Goal: Use online tool/utility: Utilize a website feature to perform a specific function

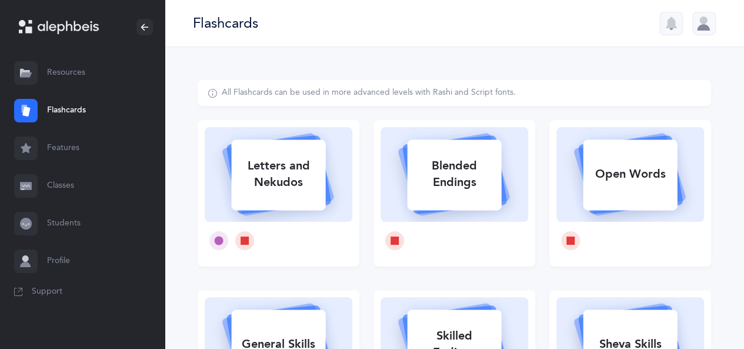
click at [322, 170] on div "Letters and Nekudos" at bounding box center [278, 173] width 94 height 47
select select
select select "single"
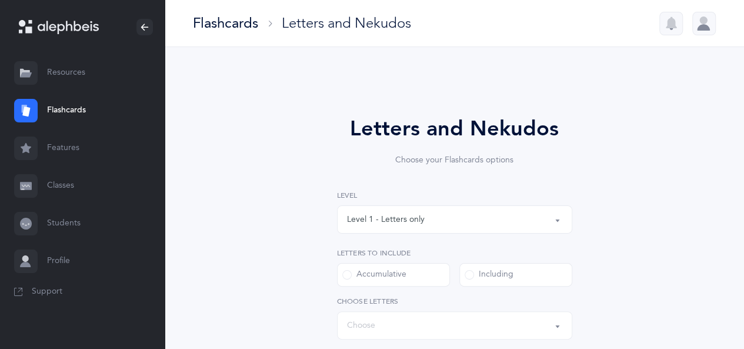
select select "27"
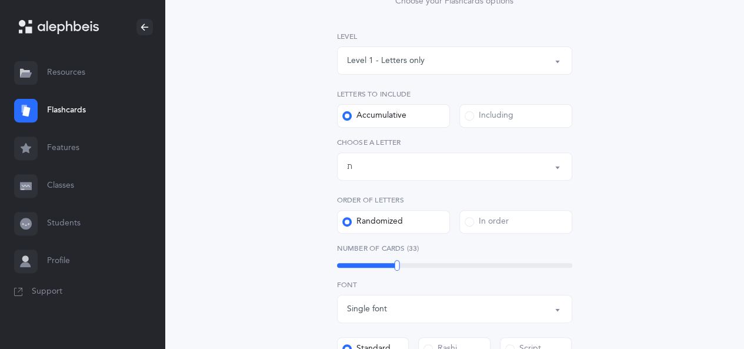
scroll to position [166, 0]
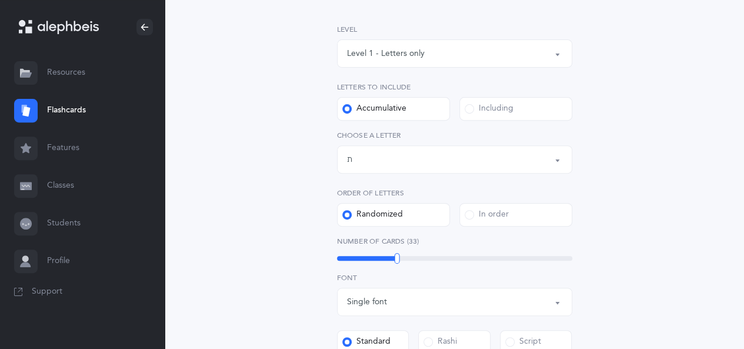
click at [545, 49] on div "Level 1 - Letters only" at bounding box center [454, 53] width 215 height 20
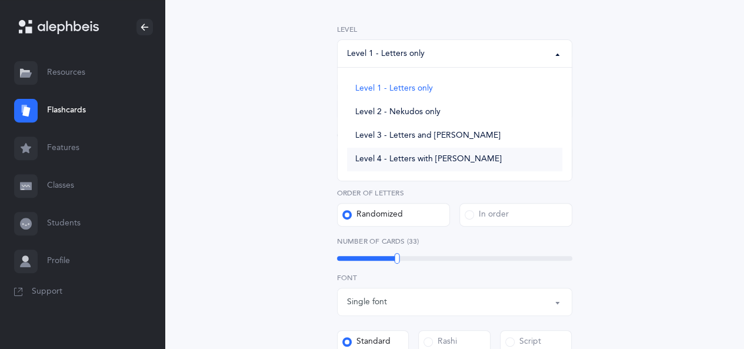
click at [433, 155] on span "Level 4 - Letters with [PERSON_NAME]" at bounding box center [428, 159] width 146 height 11
select select "4"
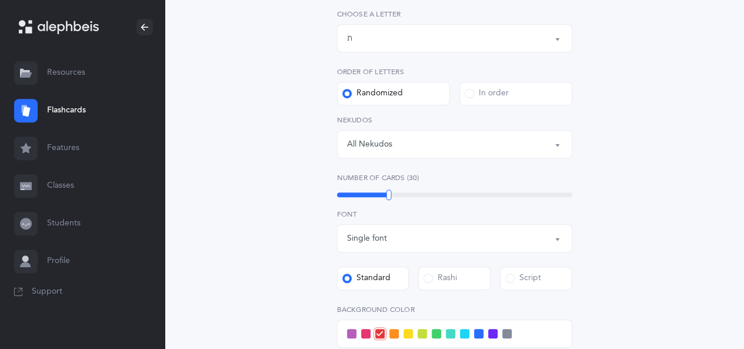
scroll to position [290, 0]
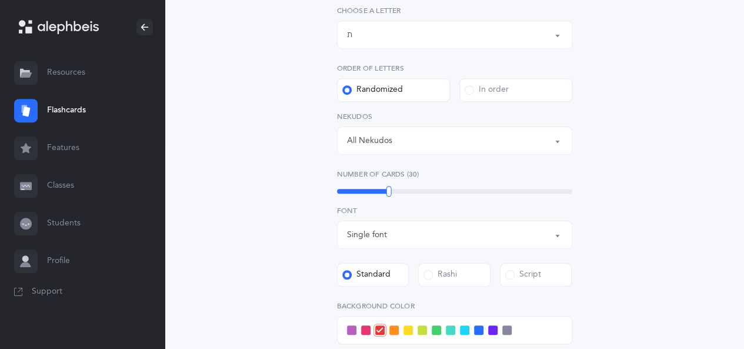
click at [550, 142] on div "All Nekudos" at bounding box center [454, 140] width 215 height 20
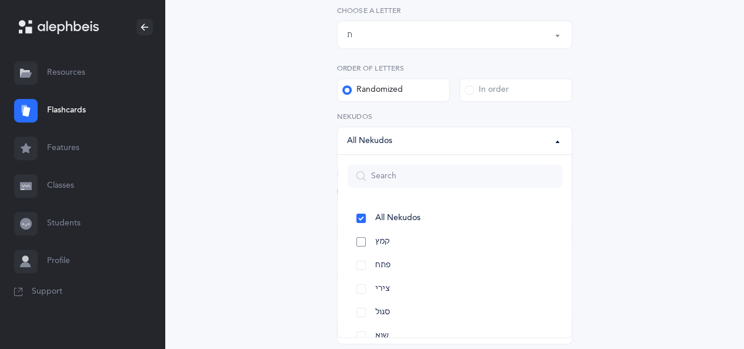
click at [359, 242] on link "קמץ" at bounding box center [454, 242] width 215 height 24
select select "28"
click at [361, 265] on link "פתח" at bounding box center [454, 265] width 215 height 24
click at [361, 286] on link "צירי" at bounding box center [454, 289] width 215 height 24
click at [361, 309] on link "סגול" at bounding box center [454, 312] width 215 height 24
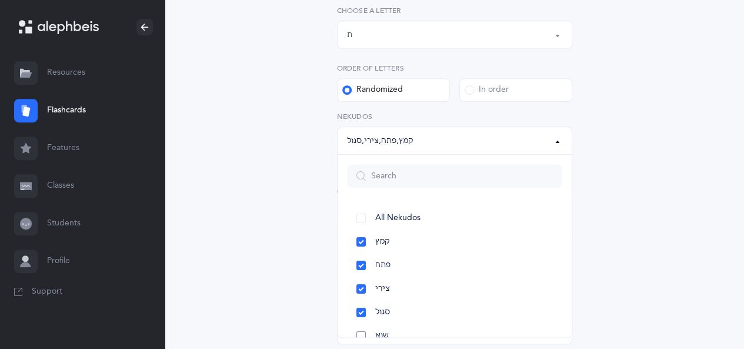
click at [364, 331] on link "שוא" at bounding box center [454, 336] width 215 height 24
click at [554, 136] on button "קמץ , פתח , צירי , סגול , שוא" at bounding box center [454, 140] width 235 height 28
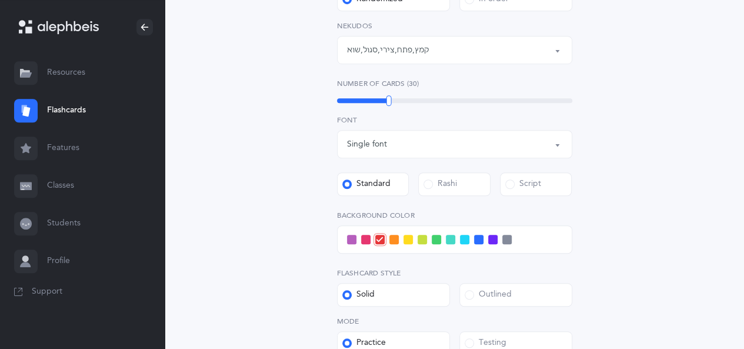
scroll to position [380, 0]
